Goal: Task Accomplishment & Management: Manage account settings

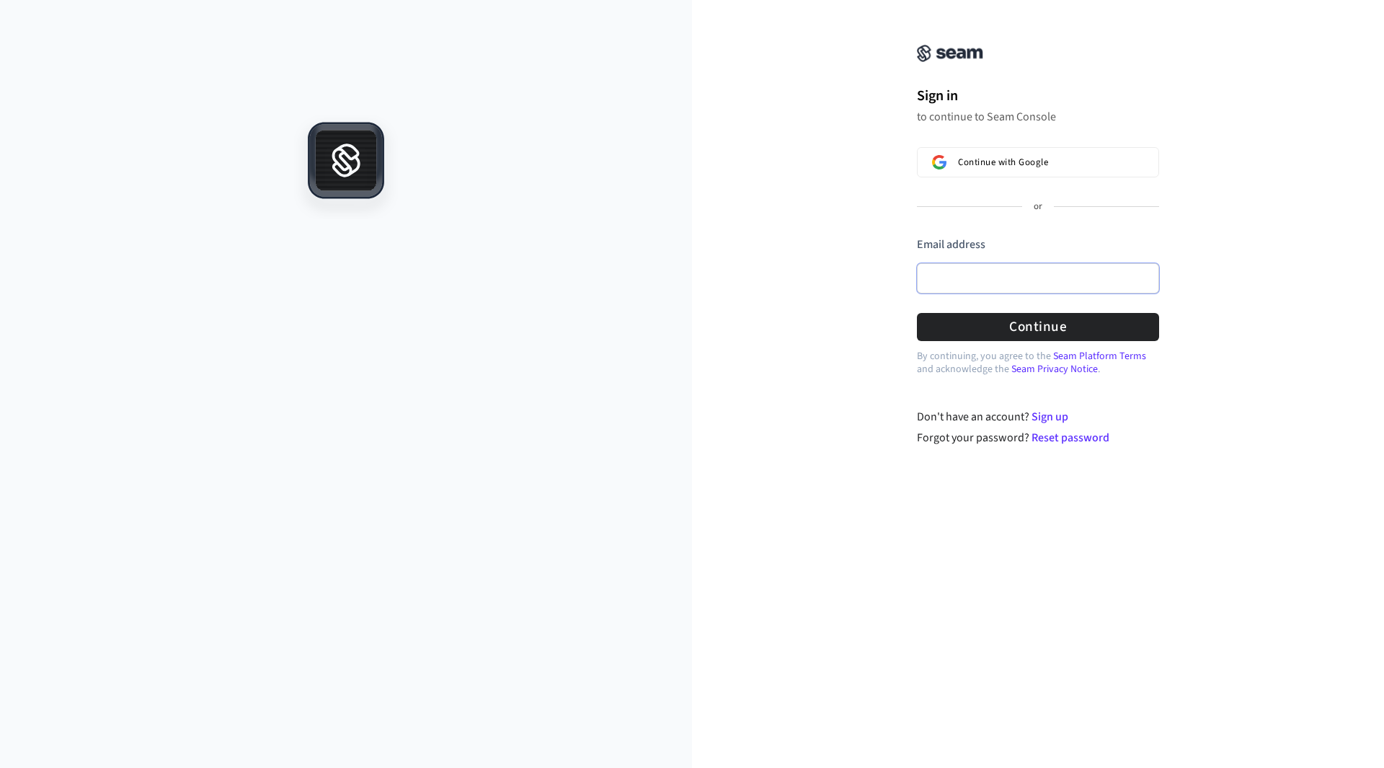
click at [1025, 268] on input "Email address" at bounding box center [1038, 278] width 242 height 30
type input "**********"
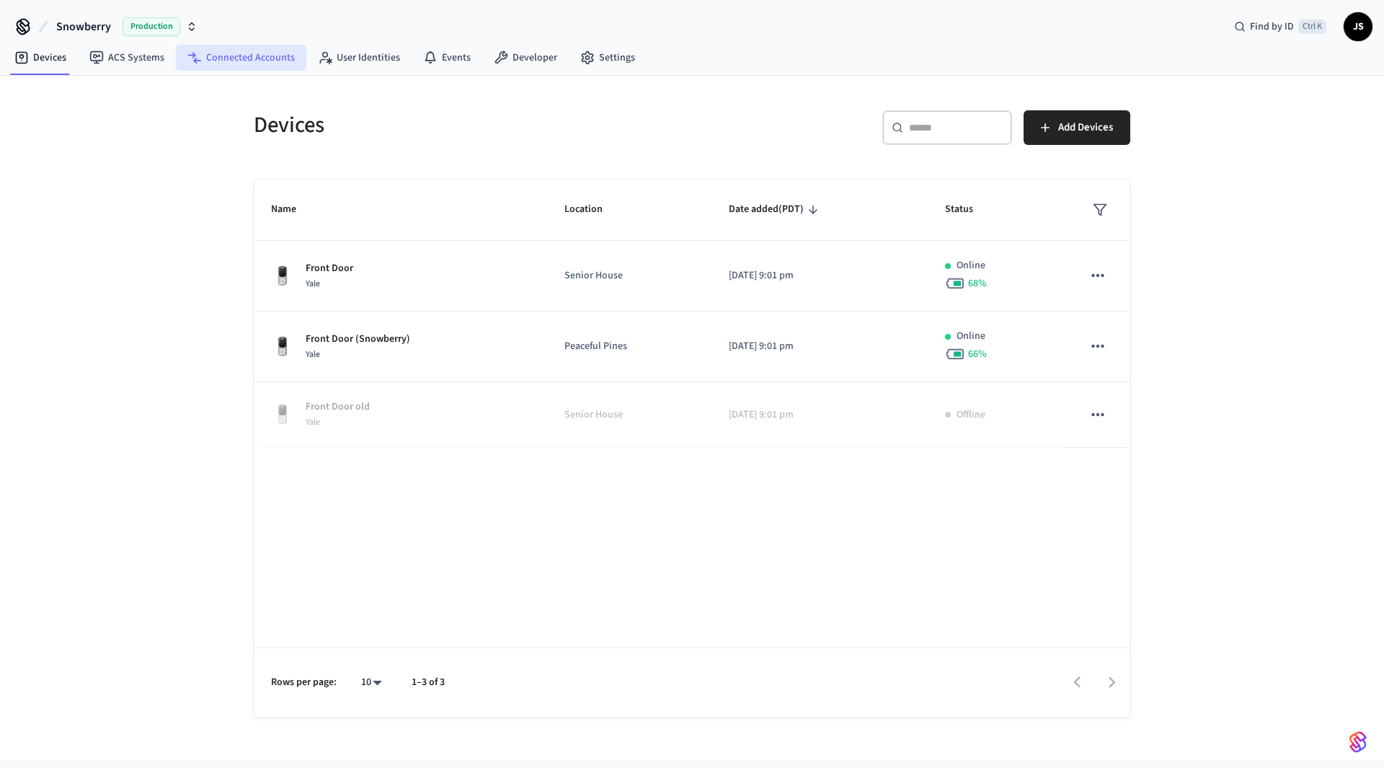
click at [260, 57] on link "Connected Accounts" at bounding box center [241, 58] width 130 height 26
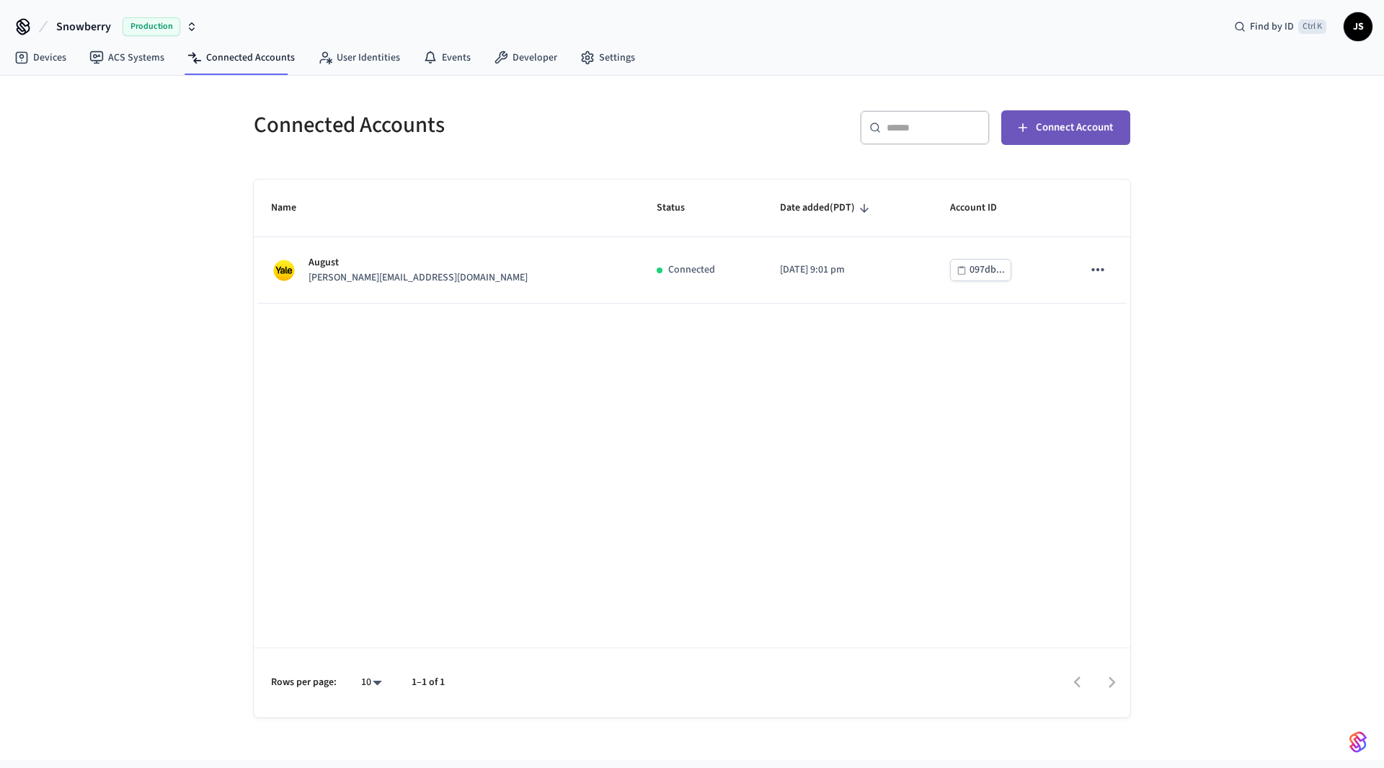
click at [1057, 135] on span "Connect Account" at bounding box center [1074, 127] width 77 height 19
